Goal: Information Seeking & Learning: Learn about a topic

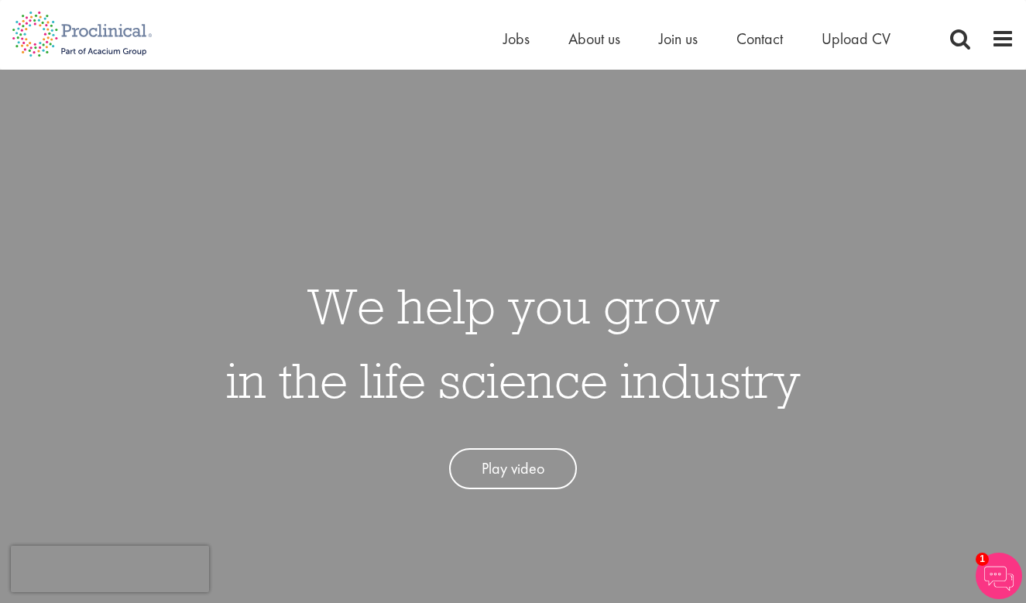
click at [518, 473] on link "Play video" at bounding box center [513, 469] width 128 height 41
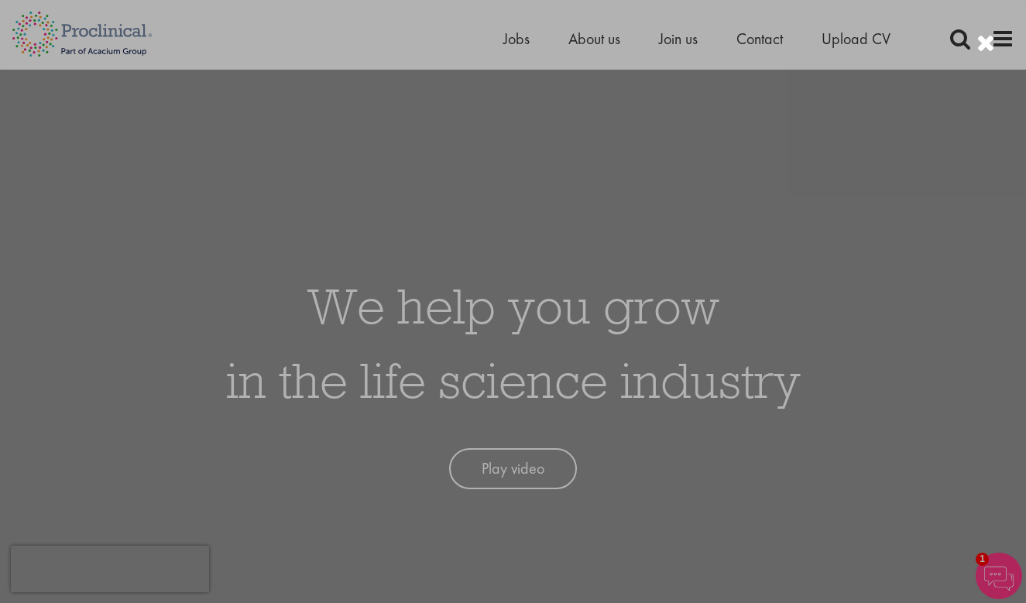
click at [870, 452] on div at bounding box center [513, 301] width 1026 height 603
click at [517, 34] on div at bounding box center [513, 301] width 1026 height 603
click at [515, 38] on div at bounding box center [513, 301] width 1026 height 603
click at [636, 516] on div at bounding box center [513, 301] width 1026 height 603
click at [486, 482] on div at bounding box center [513, 301] width 1026 height 603
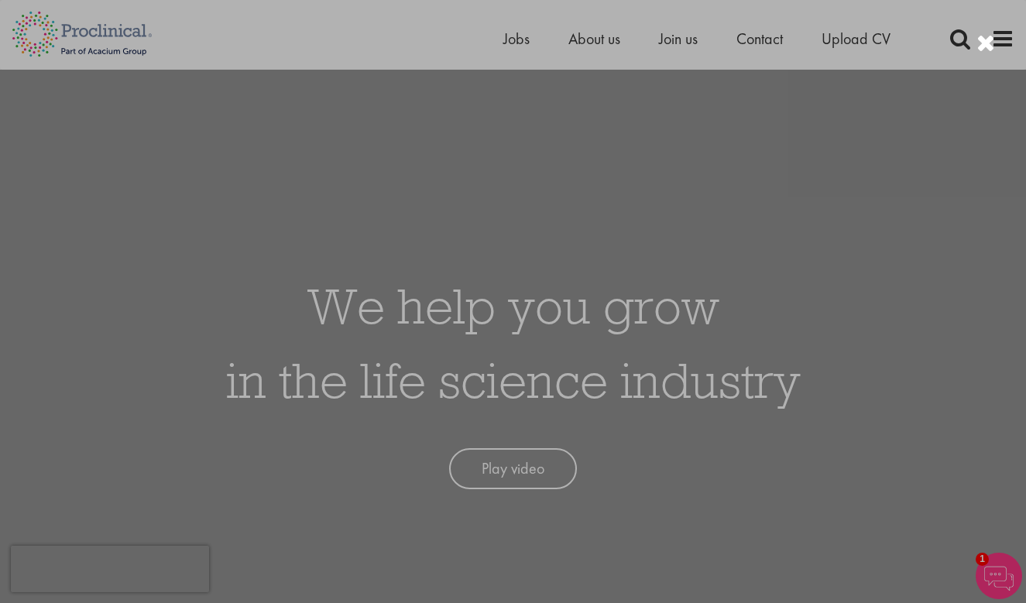
click at [486, 476] on div at bounding box center [513, 301] width 1026 height 603
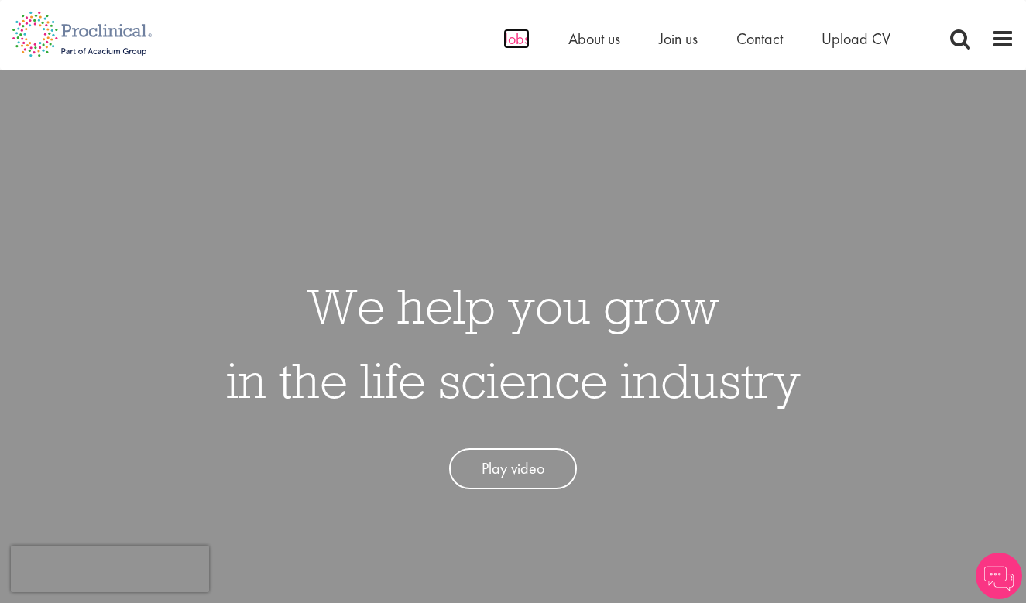
click at [517, 43] on span "Jobs" at bounding box center [517, 39] width 26 height 20
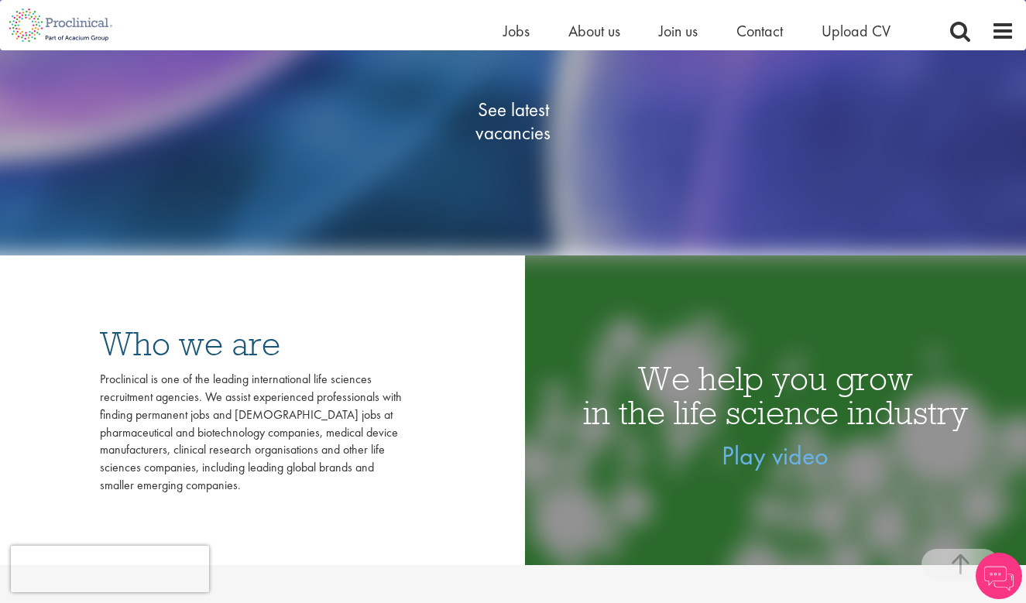
scroll to position [306, 0]
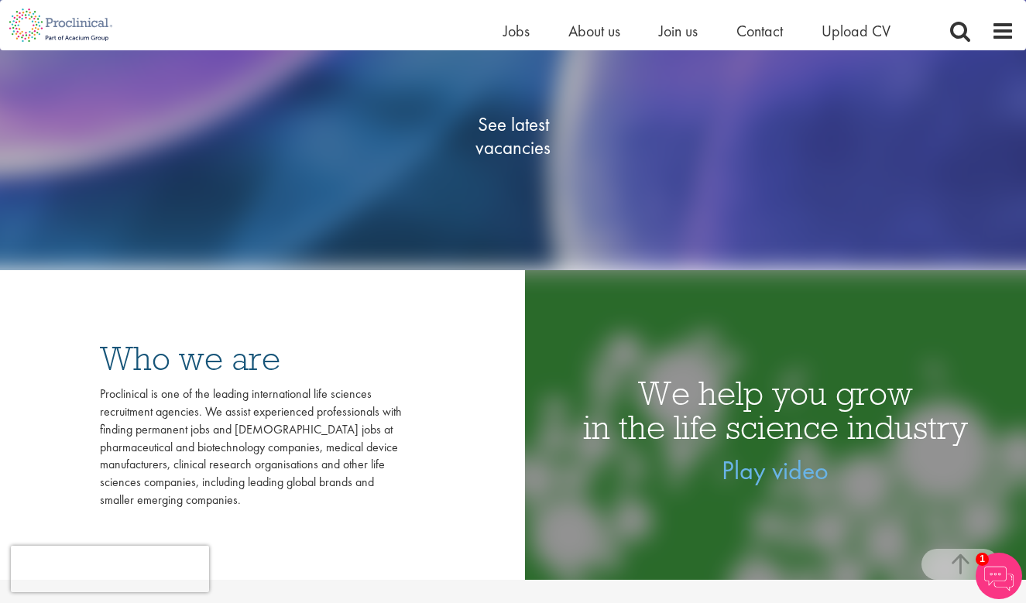
click at [530, 146] on span "See latest vacancies" at bounding box center [513, 136] width 155 height 46
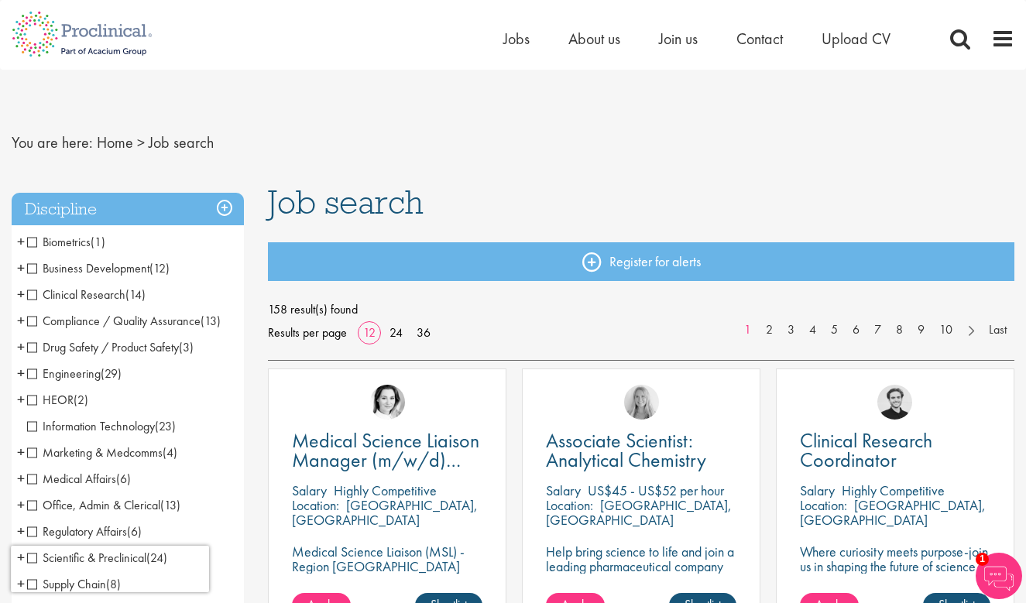
click at [35, 268] on span "Business Development" at bounding box center [88, 268] width 122 height 16
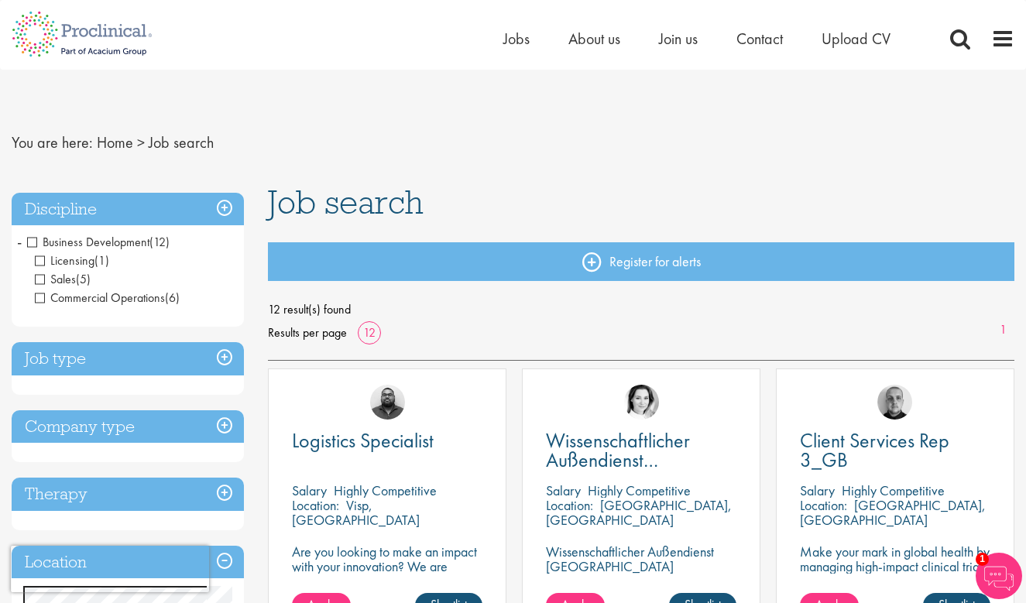
click at [40, 298] on span "Commercial Operations" at bounding box center [100, 298] width 130 height 16
click at [41, 280] on span "Sales" at bounding box center [55, 279] width 41 height 16
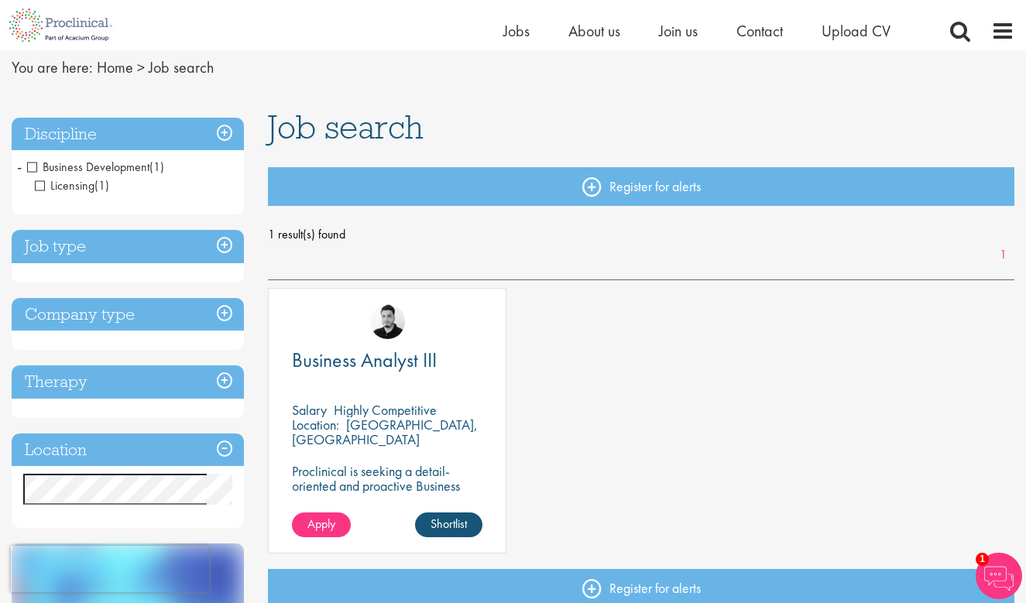
scroll to position [63, 0]
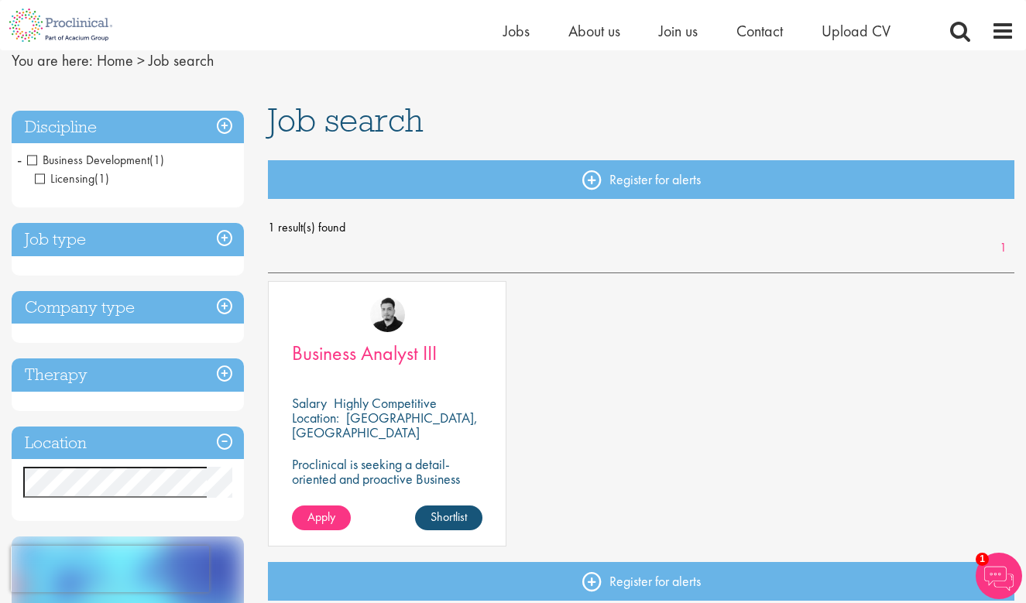
click at [380, 351] on span "Business Analyst III" at bounding box center [364, 353] width 145 height 26
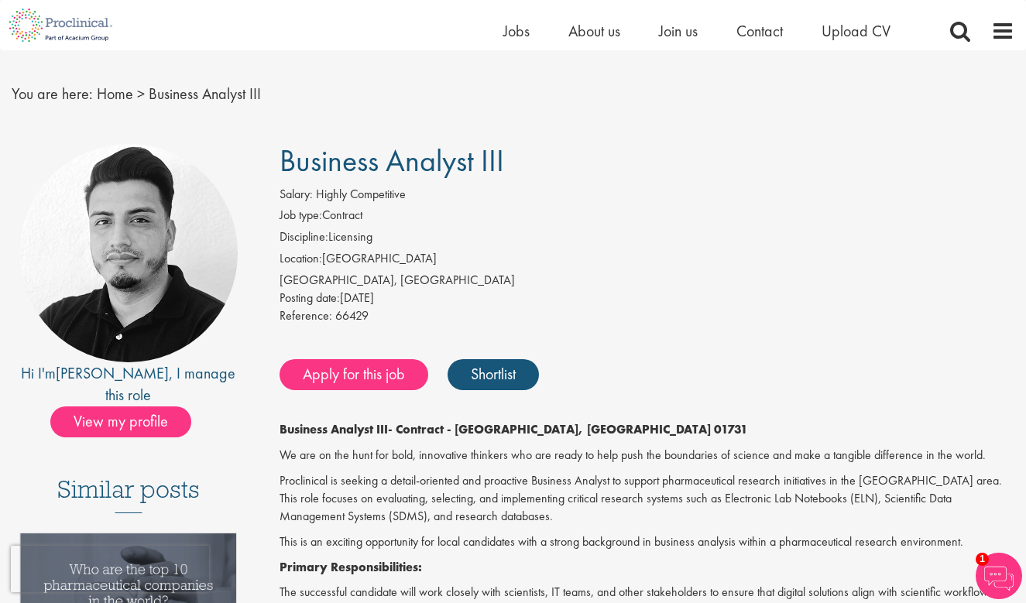
scroll to position [35, 0]
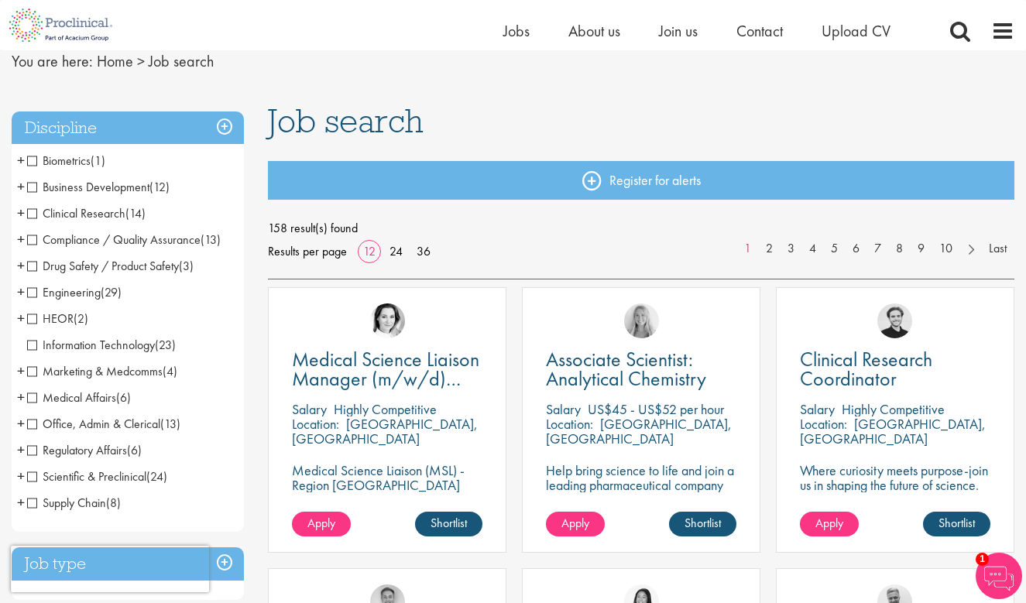
scroll to position [65, 0]
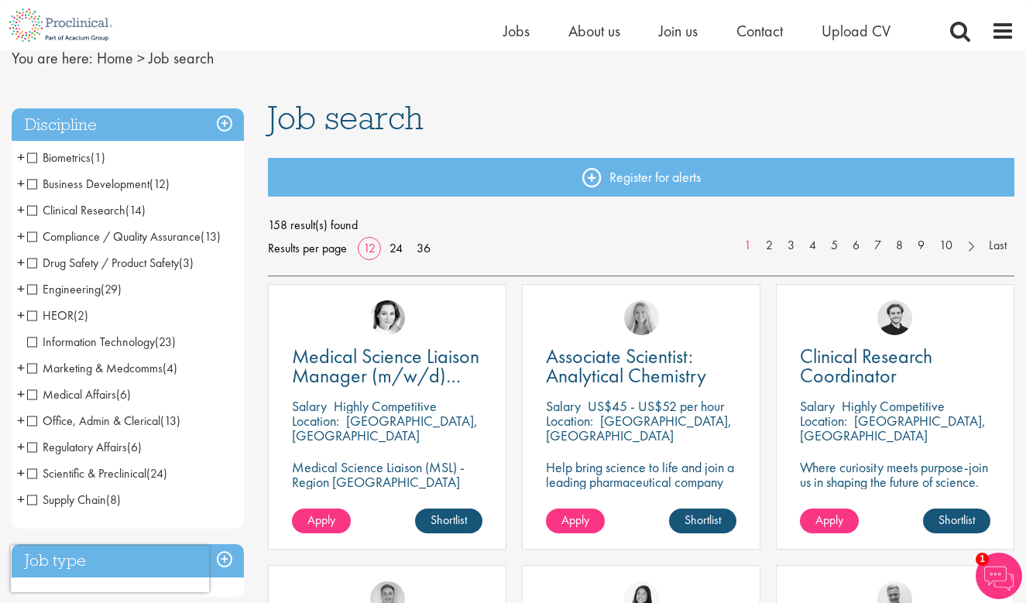
click at [33, 395] on span "Medical Affairs" at bounding box center [71, 395] width 89 height 16
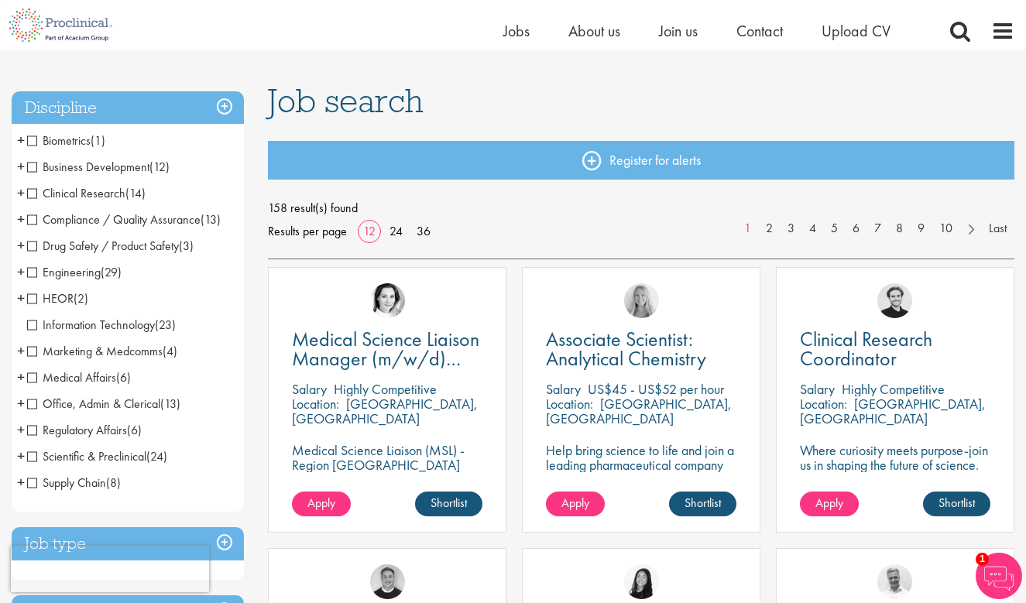
scroll to position [74, 0]
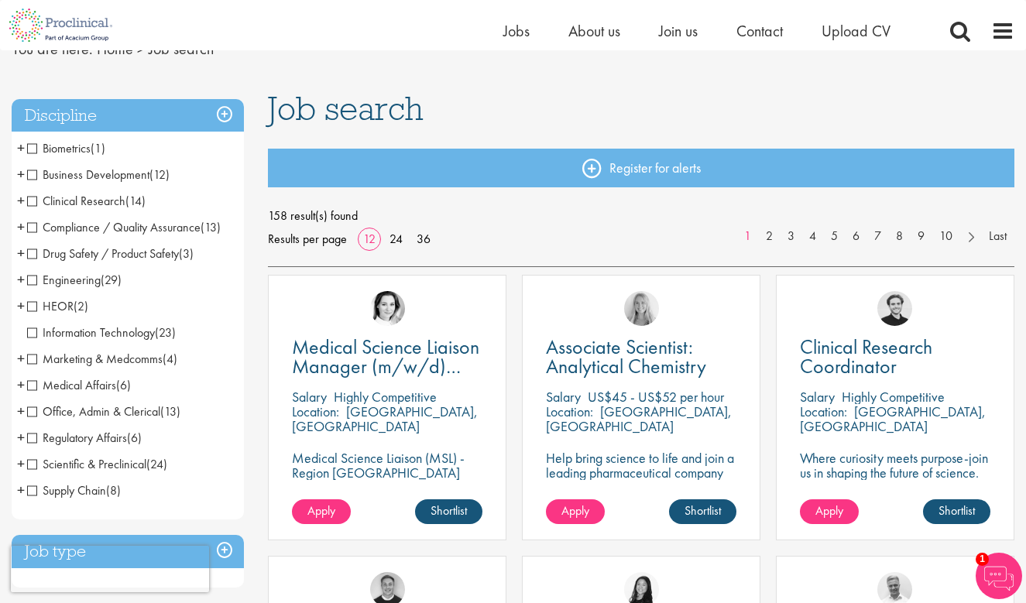
click at [36, 202] on span "Clinical Research" at bounding box center [76, 201] width 98 height 16
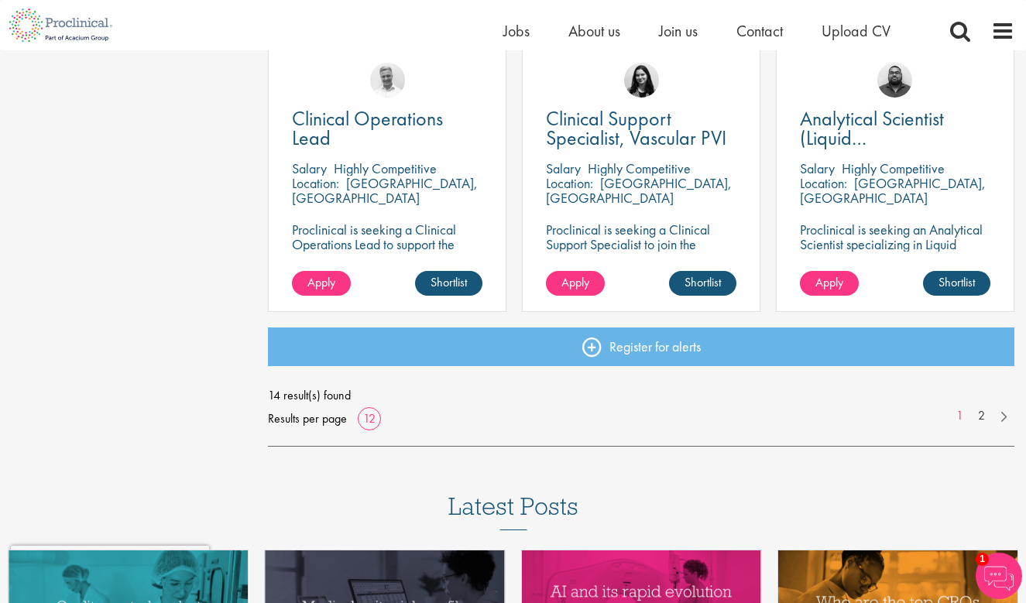
scroll to position [1174, 0]
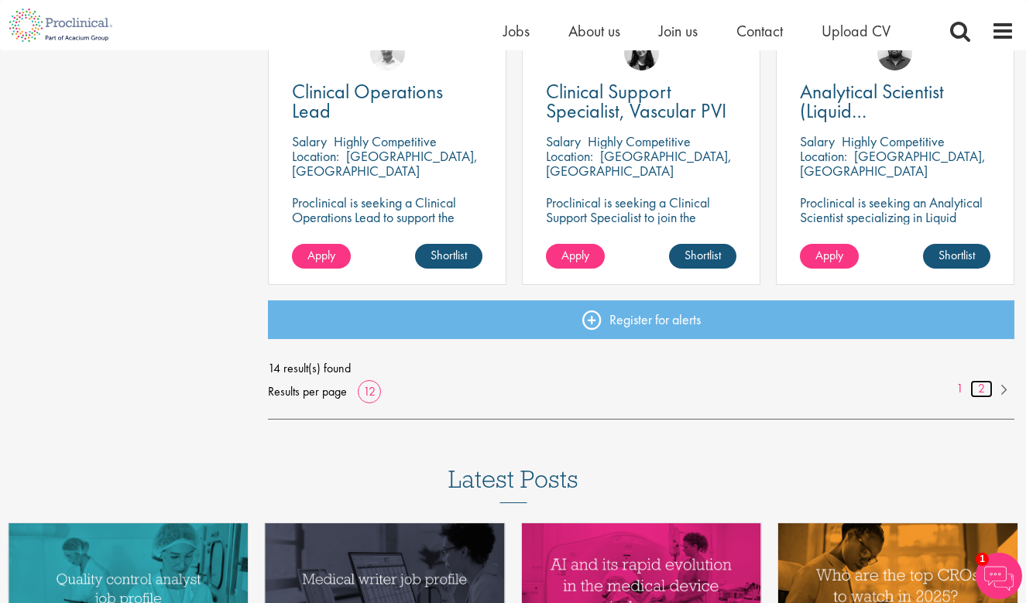
click at [981, 389] on link "2" at bounding box center [982, 389] width 22 height 18
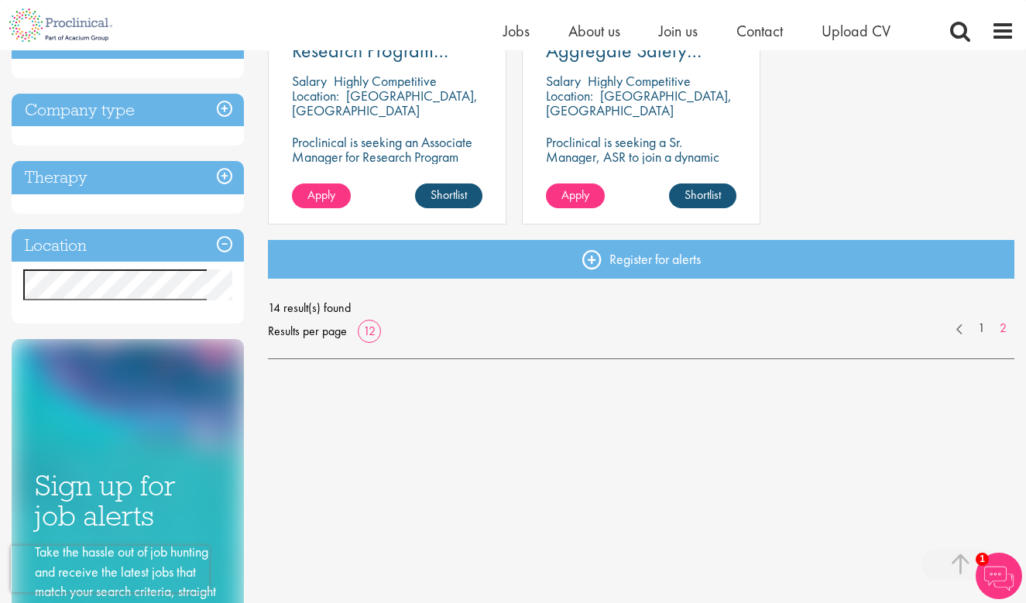
scroll to position [392, 0]
